Goal: Information Seeking & Learning: Learn about a topic

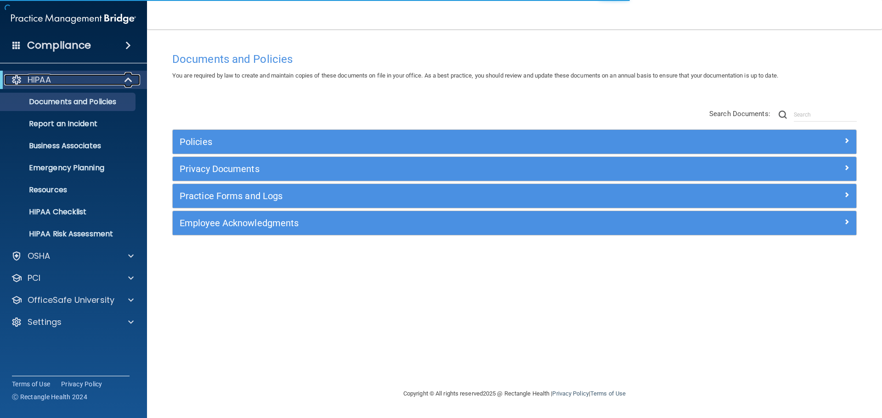
click at [133, 82] on div at bounding box center [129, 79] width 22 height 11
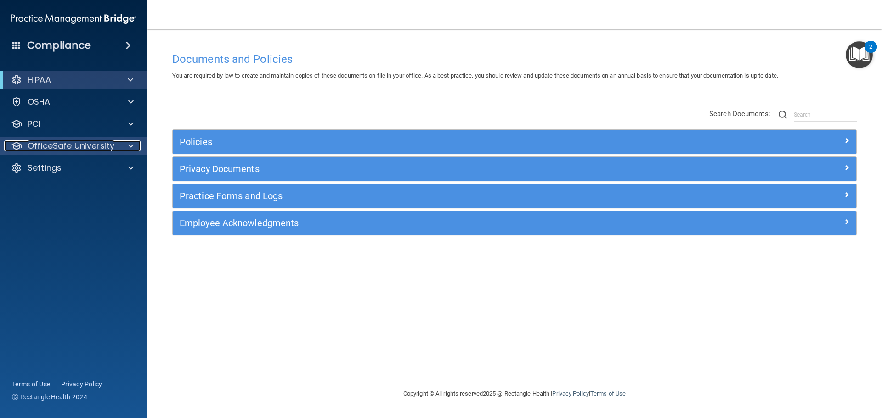
click at [115, 144] on div "OfficeSafe University" at bounding box center [61, 146] width 114 height 11
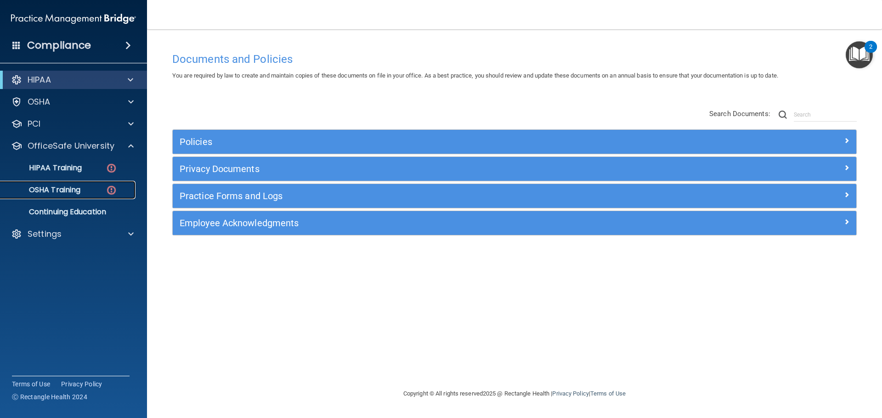
click at [60, 189] on p "OSHA Training" at bounding box center [43, 190] width 74 height 9
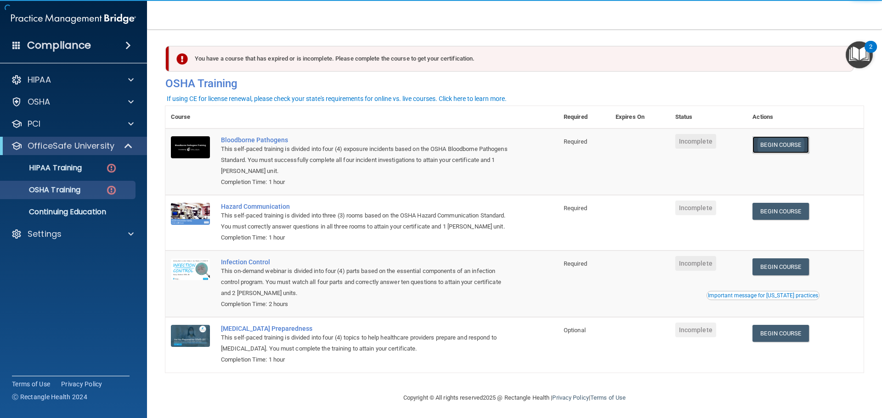
click at [781, 147] on link "Begin Course" at bounding box center [780, 144] width 56 height 17
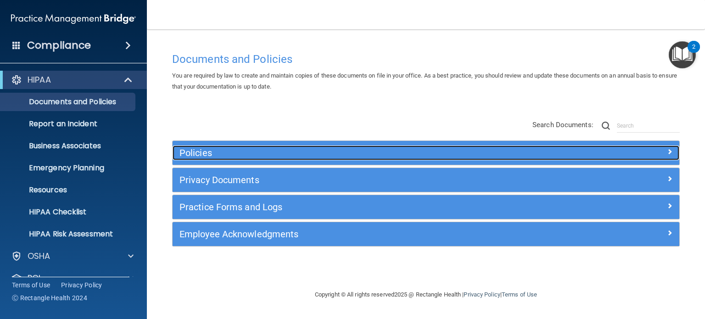
click at [196, 152] on h5 "Policies" at bounding box center [363, 153] width 366 height 10
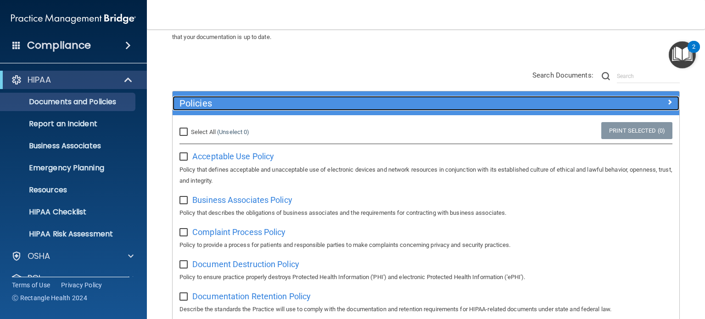
scroll to position [46, 0]
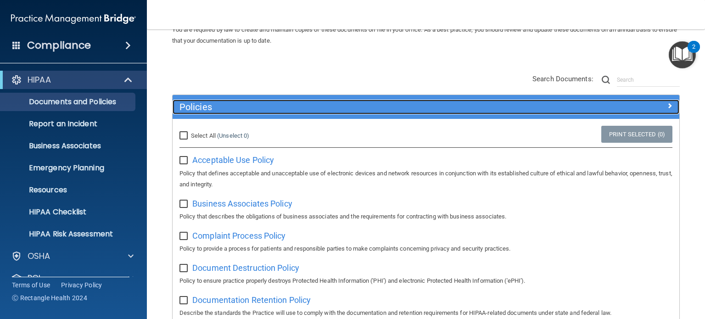
click at [210, 104] on h5 "Policies" at bounding box center [363, 107] width 366 height 10
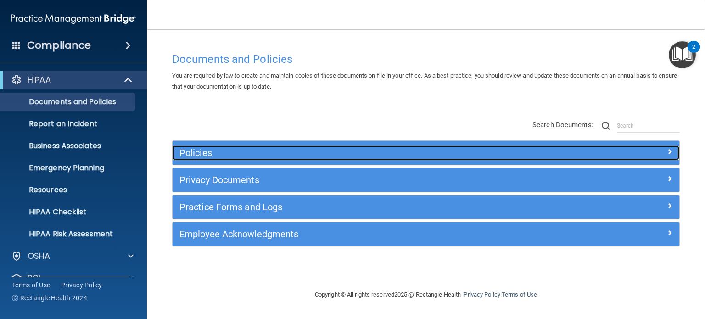
scroll to position [0, 0]
drag, startPoint x: 197, startPoint y: 151, endPoint x: 232, endPoint y: 159, distance: 36.3
click at [197, 150] on h5 "Policies" at bounding box center [363, 153] width 366 height 10
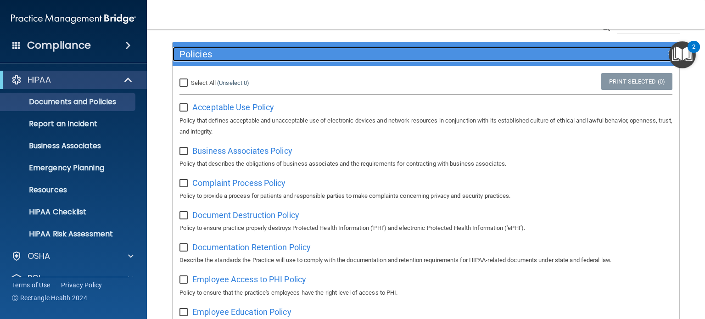
scroll to position [138, 0]
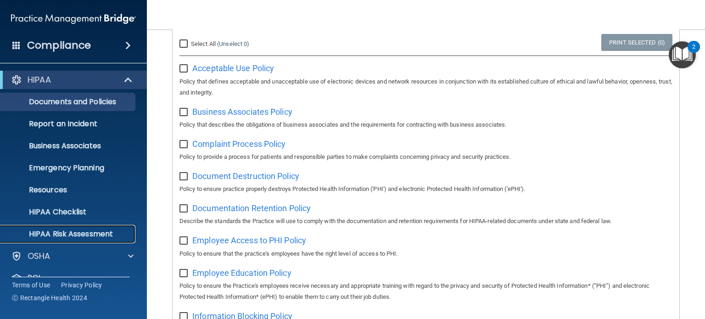
click at [71, 233] on p "HIPAA Risk Assessment" at bounding box center [68, 234] width 125 height 9
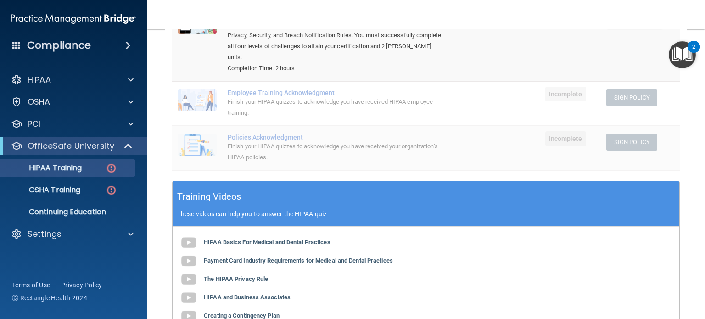
scroll to position [29, 0]
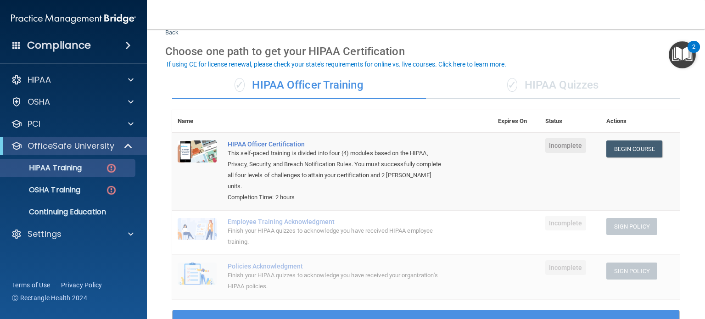
click at [520, 86] on div "✓ HIPAA Quizzes" at bounding box center [553, 86] width 254 height 28
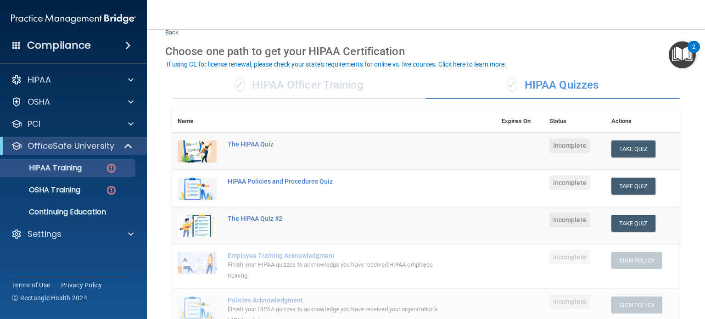
click at [323, 88] on div "✓ HIPAA Officer Training" at bounding box center [299, 86] width 254 height 28
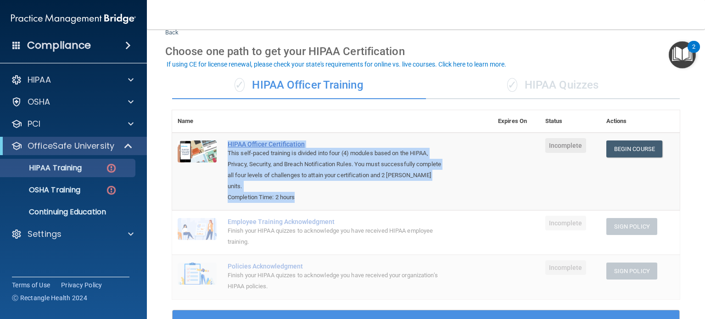
drag, startPoint x: 301, startPoint y: 199, endPoint x: 230, endPoint y: 143, distance: 91.2
click at [230, 143] on td "HIPAA Officer Certification This self-paced training is divided into four (4) m…" at bounding box center [357, 172] width 270 height 78
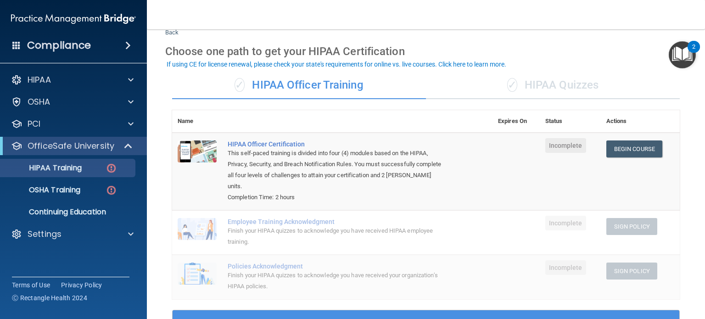
click at [378, 125] on th at bounding box center [357, 121] width 270 height 22
drag, startPoint x: 345, startPoint y: 171, endPoint x: 437, endPoint y: 178, distance: 92.5
click at [437, 178] on div "This self-paced training is divided into four (4) modules based on the HIPAA, P…" at bounding box center [337, 170] width 219 height 44
drag, startPoint x: 342, startPoint y: 176, endPoint x: 389, endPoint y: 171, distance: 48.0
click at [358, 171] on div "This self-paced training is divided into four (4) modules based on the HIPAA, P…" at bounding box center [337, 170] width 219 height 44
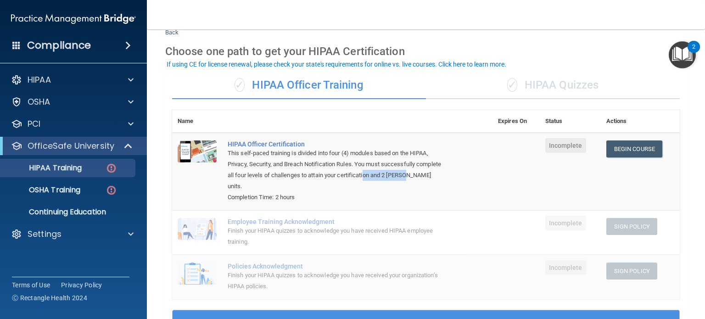
drag, startPoint x: 395, startPoint y: 172, endPoint x: 437, endPoint y: 174, distance: 41.8
click at [437, 174] on div "This self-paced training is divided into four (4) modules based on the HIPAA, P…" at bounding box center [337, 170] width 219 height 44
click at [80, 215] on p "Continuing Education" at bounding box center [68, 212] width 125 height 9
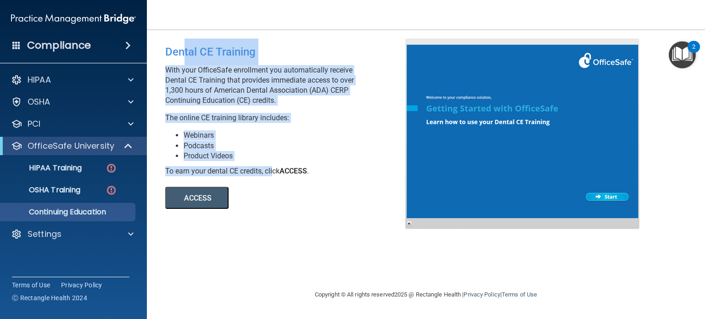
drag, startPoint x: 182, startPoint y: 52, endPoint x: 274, endPoint y: 174, distance: 152.7
click at [274, 174] on div "Dental CE Training With your OfficeSafe enrollment you automatically receive De…" at bounding box center [288, 124] width 261 height 170
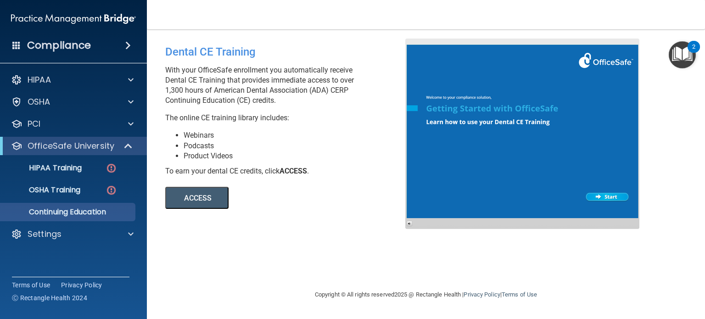
click at [276, 186] on div "ACCESS ACCESS" at bounding box center [290, 192] width 251 height 33
drag, startPoint x: 176, startPoint y: 86, endPoint x: 264, endPoint y: 93, distance: 88.0
click at [264, 93] on p "With your OfficeSafe enrollment you automatically receive Dental CE Training th…" at bounding box center [288, 85] width 247 height 40
click at [196, 200] on button "ACCESS" at bounding box center [196, 198] width 63 height 22
click at [126, 146] on span at bounding box center [129, 146] width 8 height 11
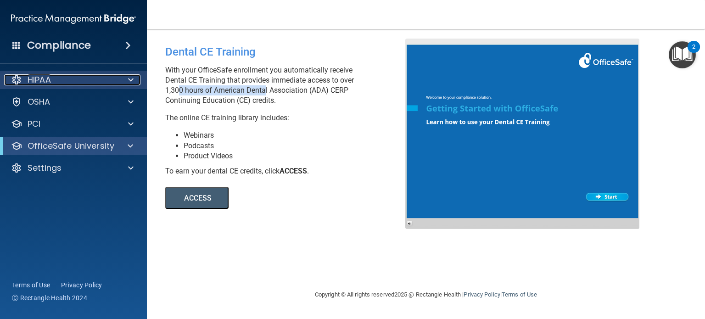
click at [130, 80] on span at bounding box center [131, 79] width 6 height 11
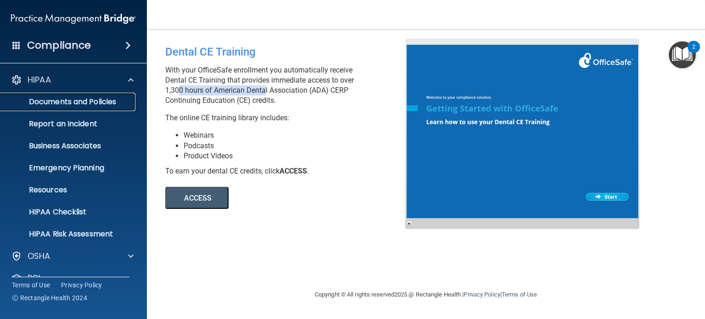
click at [83, 104] on p "Documents and Policies" at bounding box center [68, 101] width 125 height 9
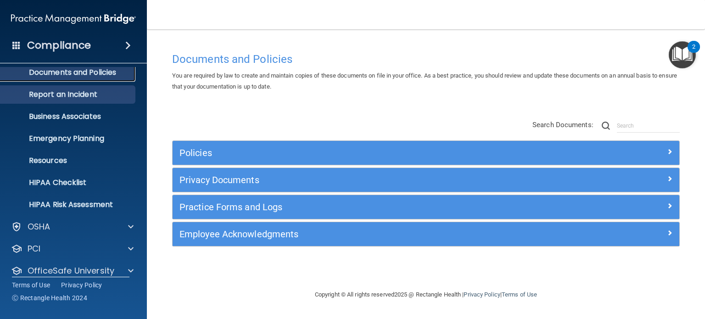
scroll to position [62, 0]
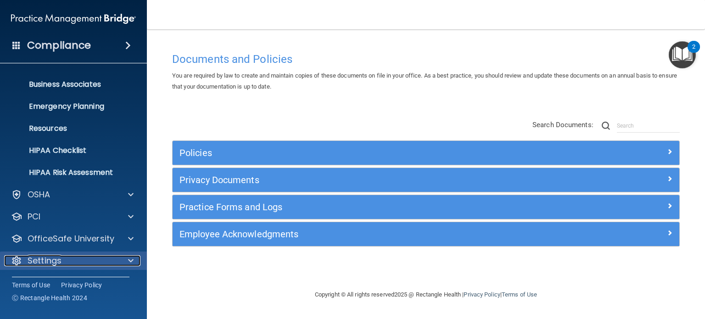
click at [127, 258] on div at bounding box center [129, 260] width 23 height 11
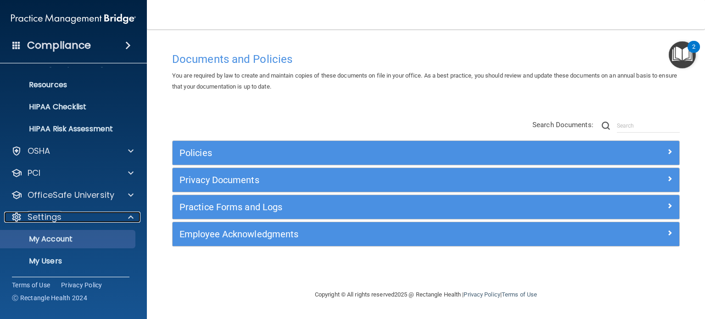
scroll to position [150, 0]
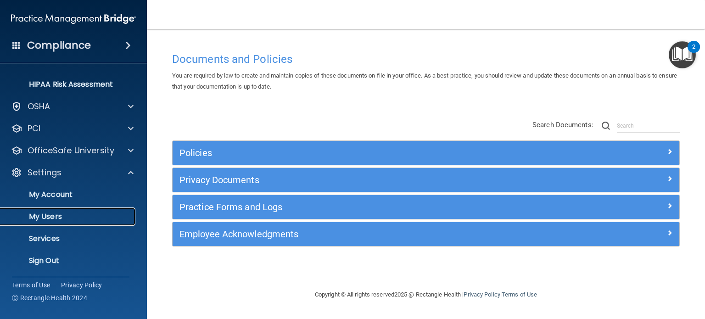
click at [68, 222] on link "My Users" at bounding box center [63, 217] width 145 height 18
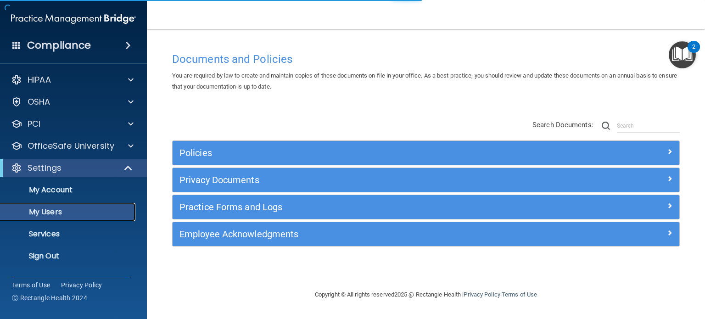
select select "20"
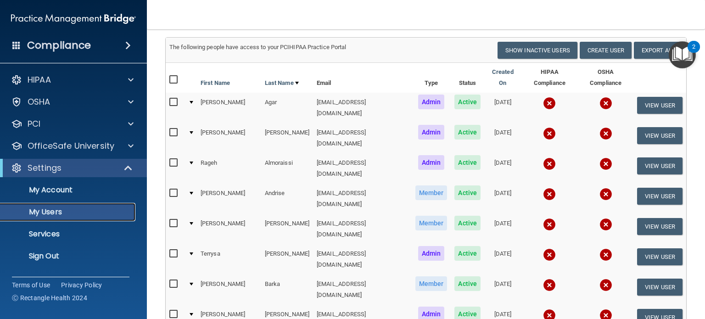
scroll to position [46, 0]
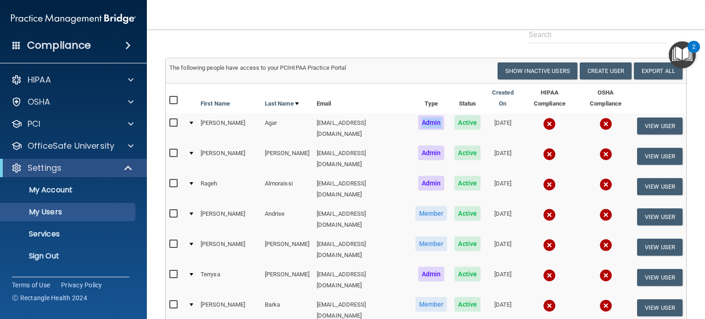
drag, startPoint x: 401, startPoint y: 112, endPoint x: 443, endPoint y: 109, distance: 41.9
click at [443, 113] on tr "Jason Agar jagar@rectanglehealth.com Admin Active 06/21/2022 View User" at bounding box center [426, 128] width 521 height 30
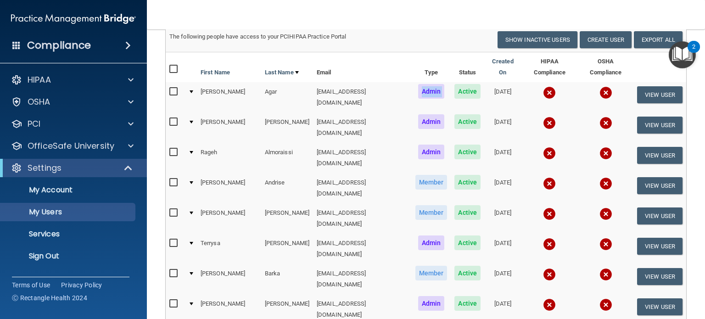
scroll to position [138, 0]
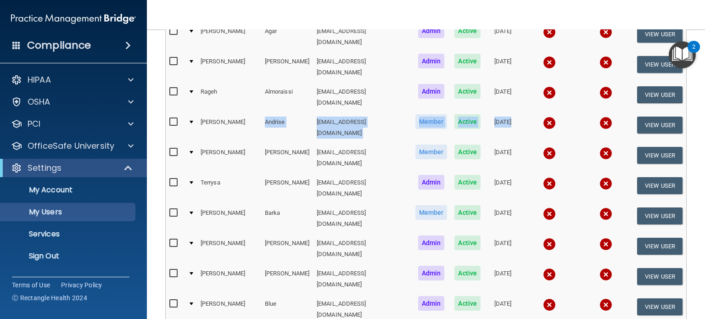
drag, startPoint x: 234, startPoint y: 95, endPoint x: 516, endPoint y: 95, distance: 281.5
click at [516, 112] on tr "Susan Andrise sandrise@rectanglehealth.com Member Active 01/19/2024 View User" at bounding box center [426, 127] width 521 height 30
click at [522, 112] on td at bounding box center [550, 127] width 57 height 30
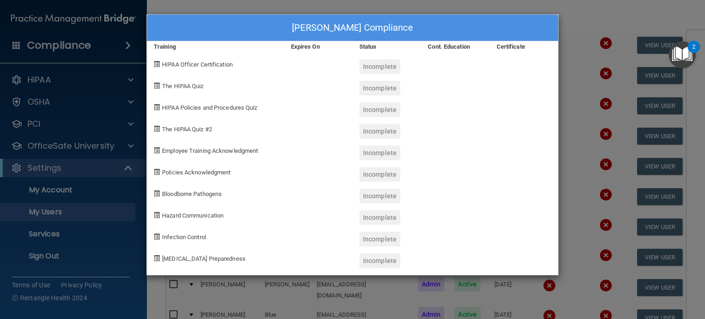
click at [574, 24] on div "Susan Andrise's Compliance Training Expires On Status Cont. Education Certifica…" at bounding box center [352, 159] width 705 height 319
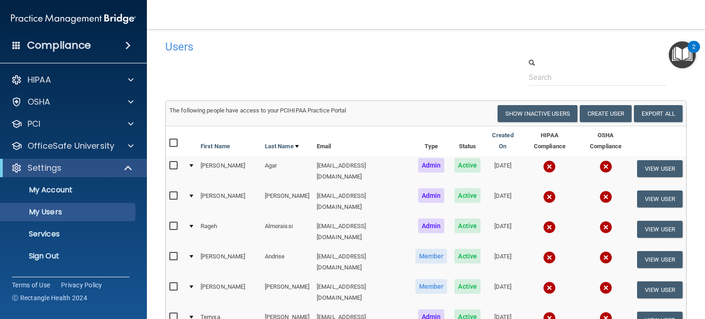
scroll to position [0, 0]
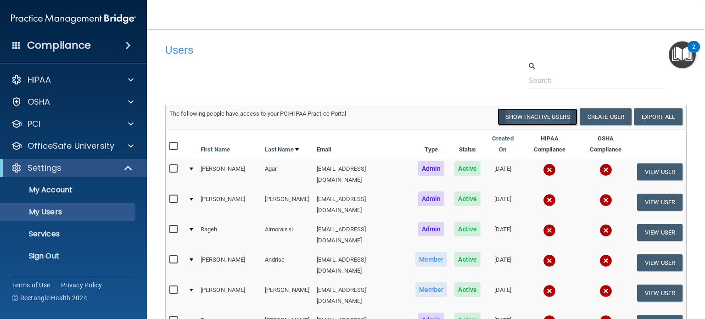
click at [521, 114] on button "Show Inactive Users" at bounding box center [538, 116] width 80 height 17
select select "20"
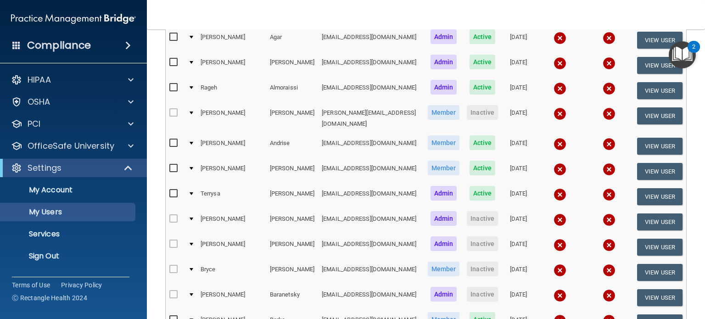
scroll to position [230, 0]
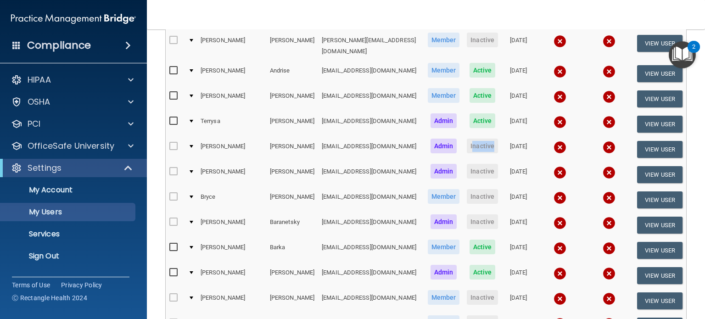
drag, startPoint x: 443, startPoint y: 146, endPoint x: 465, endPoint y: 147, distance: 21.6
click at [467, 147] on span "Inactive" at bounding box center [482, 146] width 31 height 15
click at [464, 152] on td "Inactive" at bounding box center [482, 149] width 39 height 25
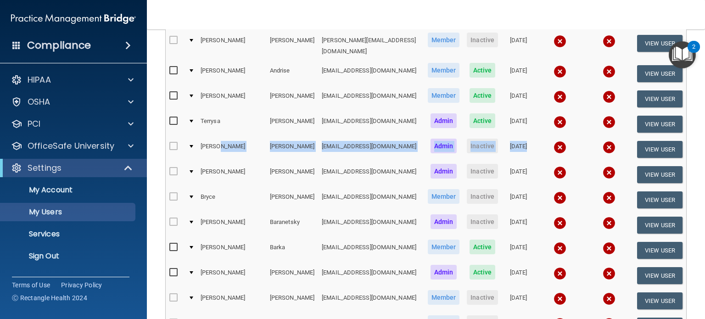
drag, startPoint x: 217, startPoint y: 141, endPoint x: 519, endPoint y: 143, distance: 302.6
click at [519, 143] on tr "Christopher Baker cbaker@rectanglehealth.com Admin Inactive 01/29/2024 View User" at bounding box center [426, 149] width 521 height 25
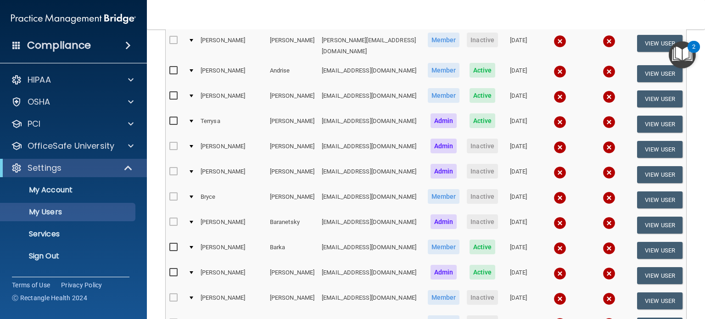
click at [502, 130] on td "09/11/2025" at bounding box center [519, 124] width 34 height 25
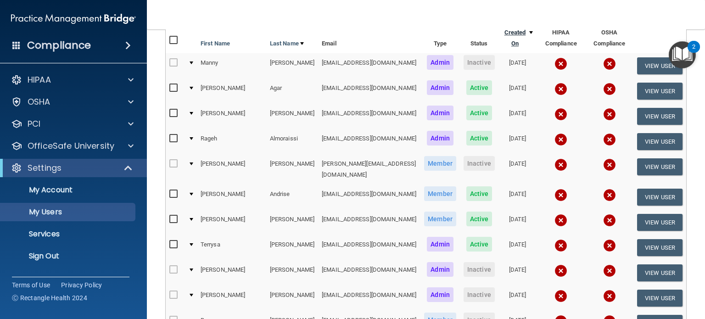
scroll to position [46, 0]
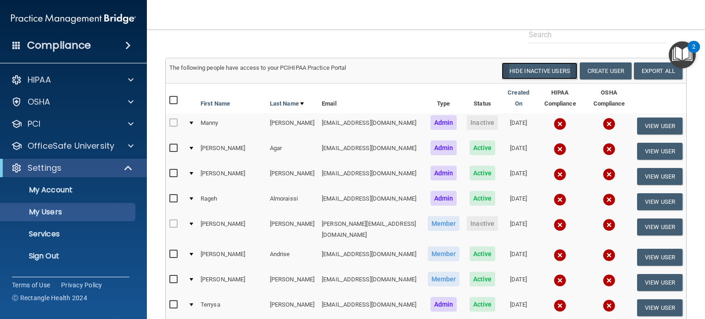
click at [520, 74] on button "Hide Inactive Users" at bounding box center [540, 70] width 76 height 17
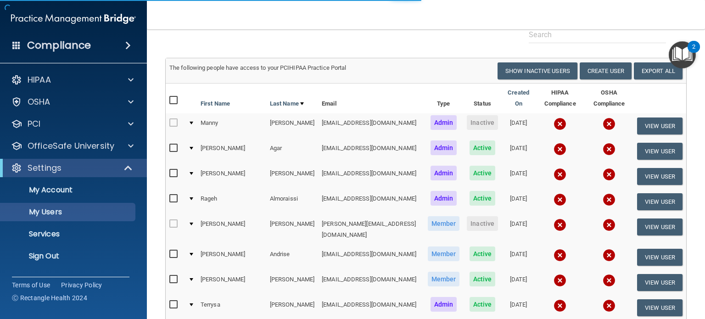
select select "20"
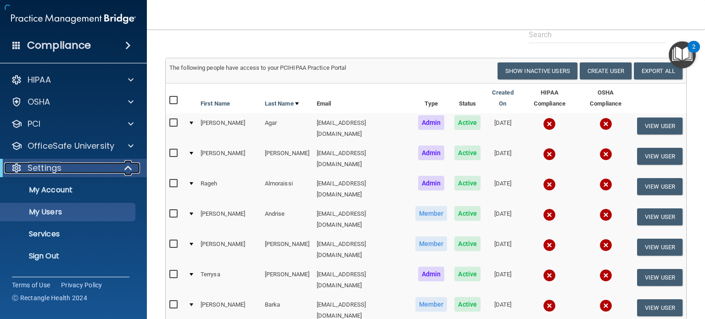
click at [129, 169] on span at bounding box center [129, 168] width 8 height 11
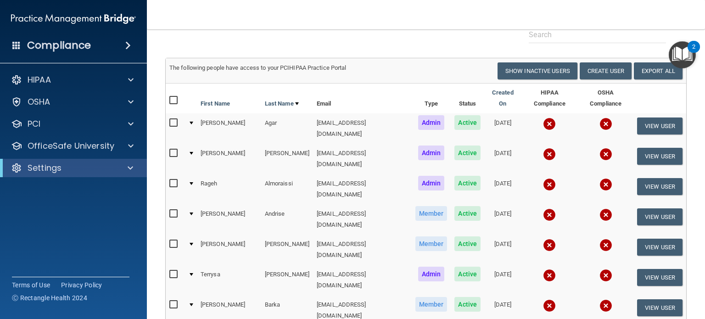
click at [129, 41] on span at bounding box center [128, 45] width 6 height 11
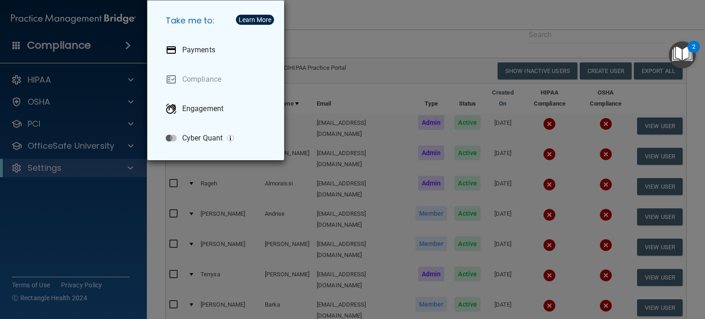
click at [405, 48] on div "Take me to: Payments Compliance Engagement Cyber Quant" at bounding box center [352, 159] width 705 height 319
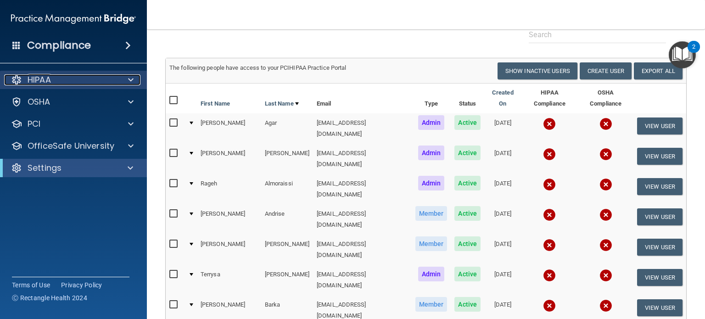
click at [135, 78] on div at bounding box center [129, 79] width 23 height 11
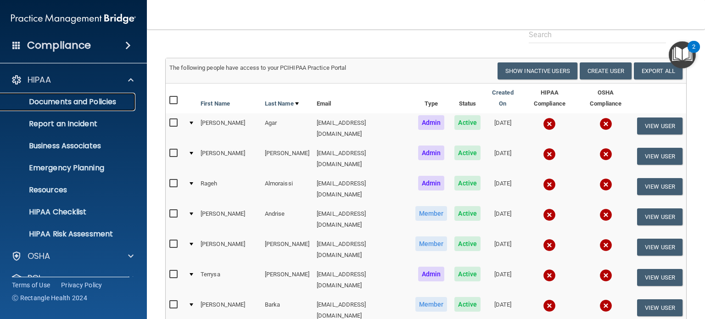
click at [82, 102] on p "Documents and Policies" at bounding box center [68, 101] width 125 height 9
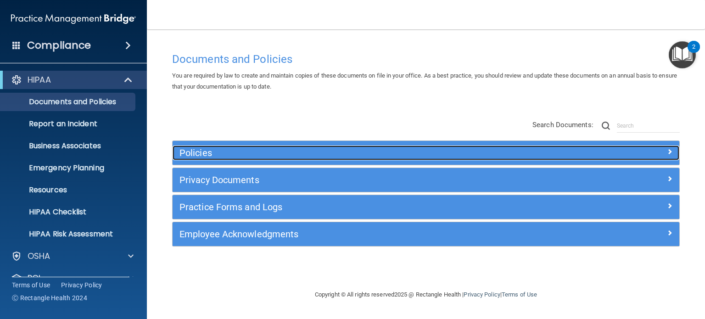
click at [229, 150] on h5 "Policies" at bounding box center [363, 153] width 366 height 10
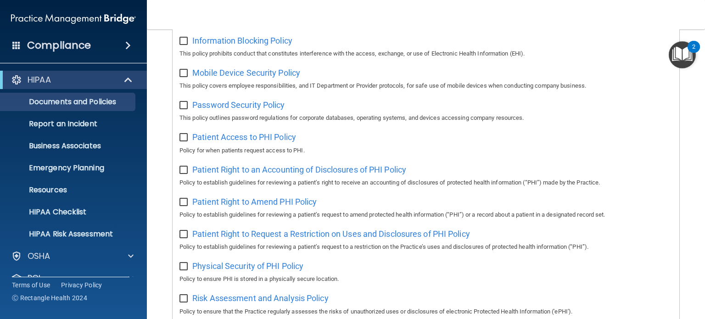
scroll to position [505, 0]
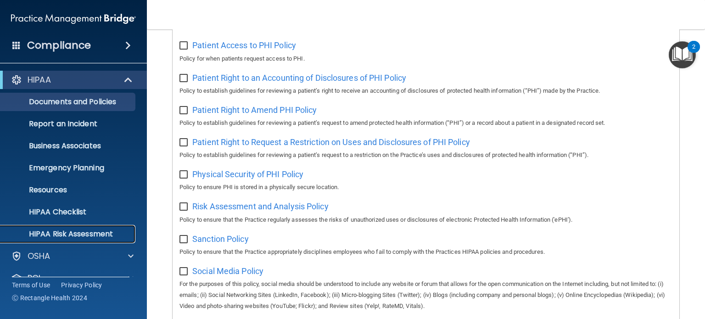
click at [96, 236] on p "HIPAA Risk Assessment" at bounding box center [68, 234] width 125 height 9
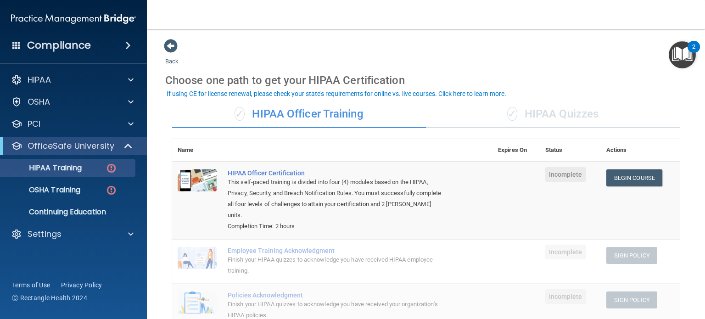
click at [550, 113] on div "✓ HIPAA Quizzes" at bounding box center [553, 115] width 254 height 28
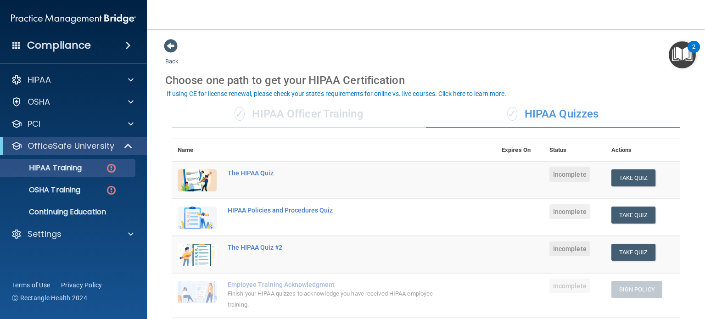
click at [336, 117] on div "✓ HIPAA Officer Training" at bounding box center [299, 115] width 254 height 28
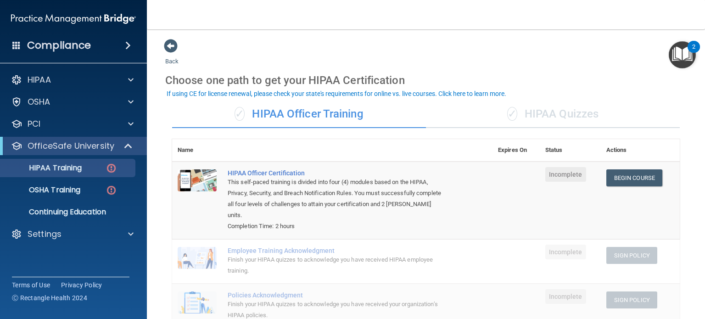
click at [549, 113] on div "✓ HIPAA Quizzes" at bounding box center [553, 115] width 254 height 28
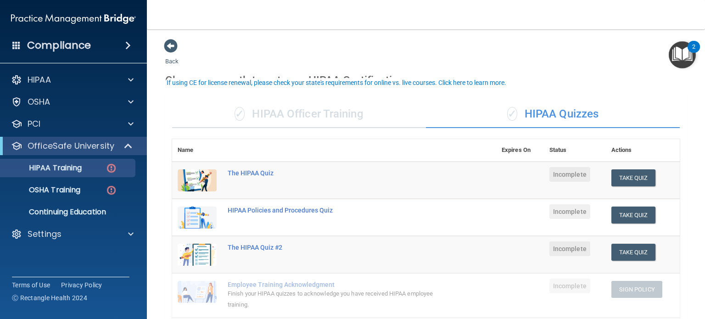
scroll to position [46, 0]
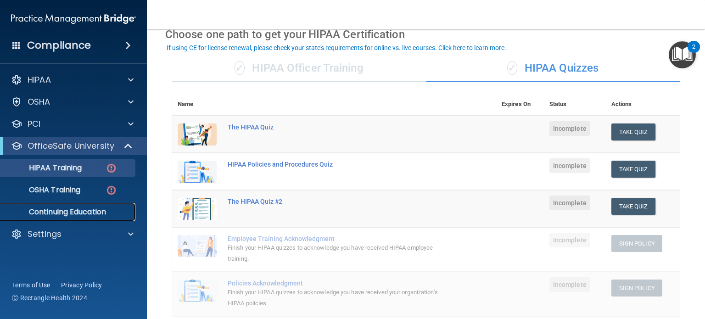
click at [103, 215] on p "Continuing Education" at bounding box center [68, 212] width 125 height 9
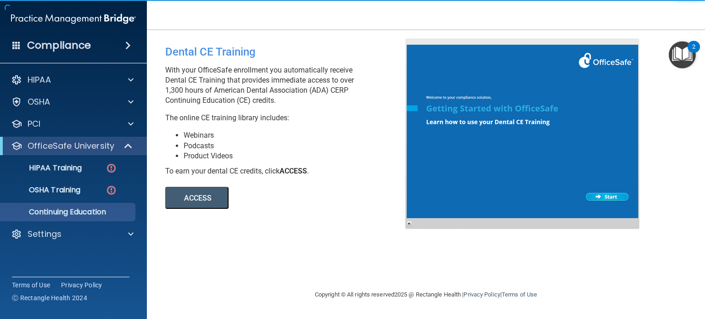
click at [213, 194] on button "ACCESS" at bounding box center [196, 198] width 63 height 22
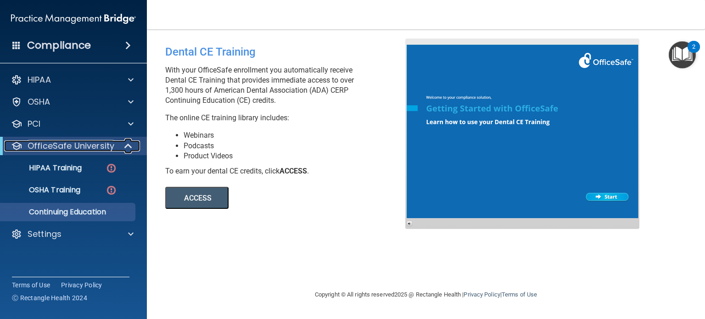
click at [130, 147] on span at bounding box center [129, 146] width 8 height 11
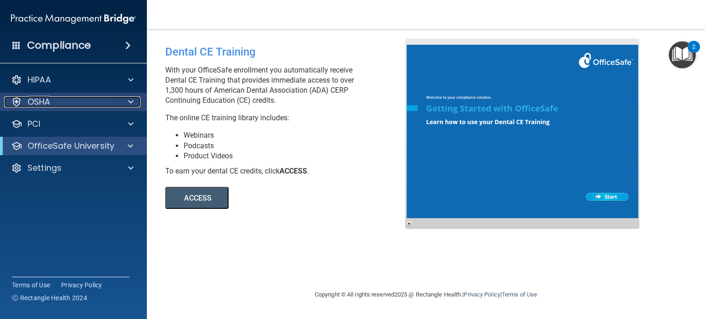
click at [133, 100] on span at bounding box center [131, 101] width 6 height 11
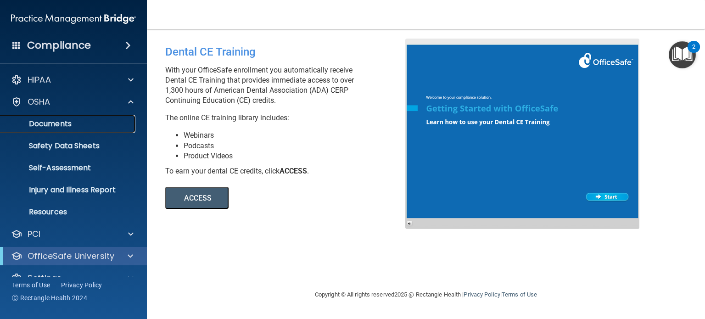
click at [77, 119] on p "Documents" at bounding box center [68, 123] width 125 height 9
